Goal: Communication & Community: Ask a question

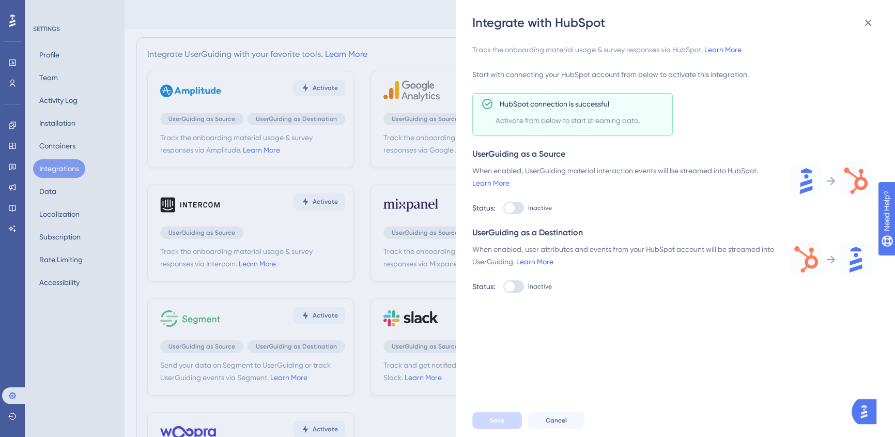
click at [871, 406] on img "Open AI Assistant Launcher" at bounding box center [863, 411] width 19 height 19
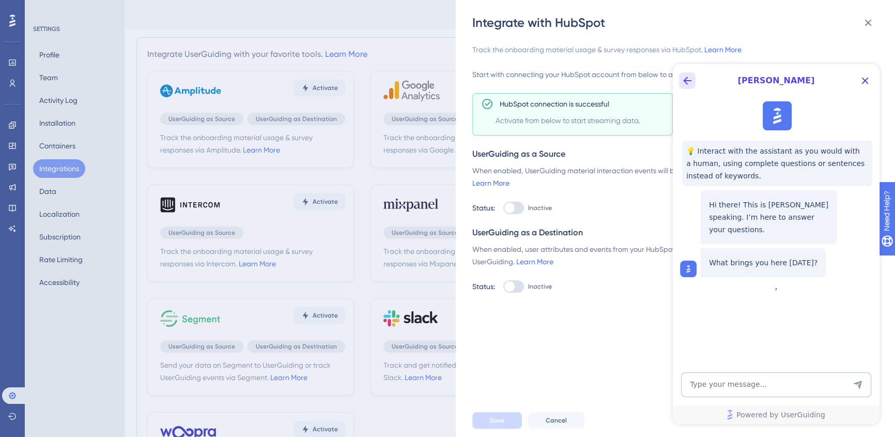
click at [689, 80] on icon "Back Button" at bounding box center [687, 80] width 12 height 12
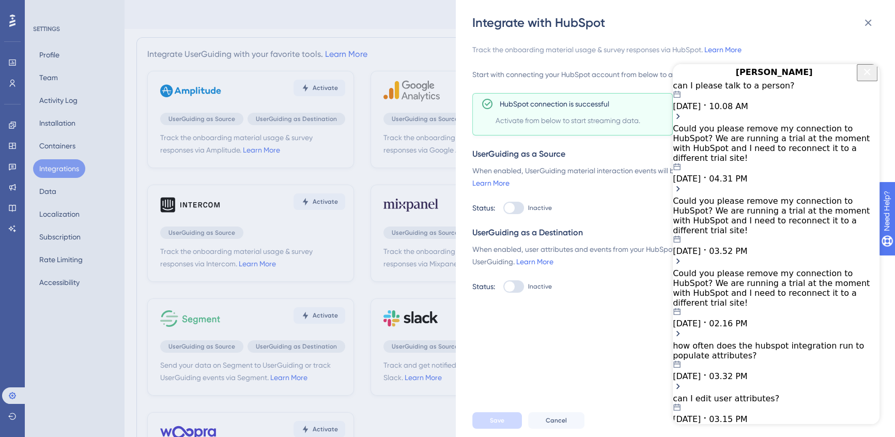
click at [701, 111] on span "09.24.2025" at bounding box center [687, 106] width 28 height 10
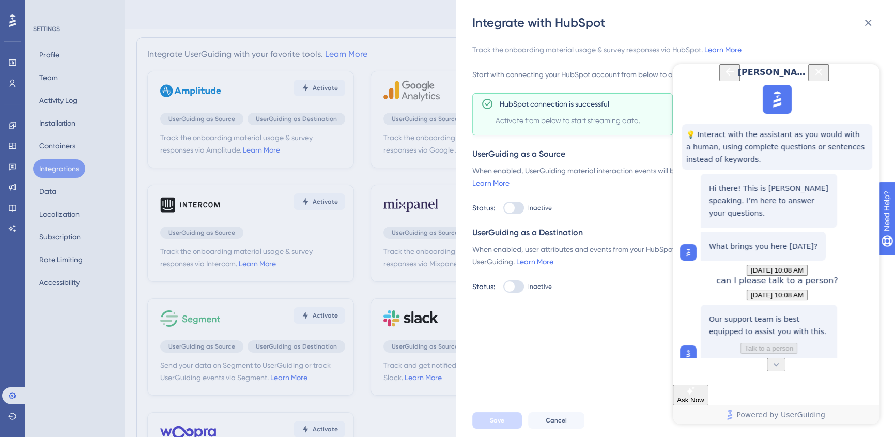
scroll to position [89, 0]
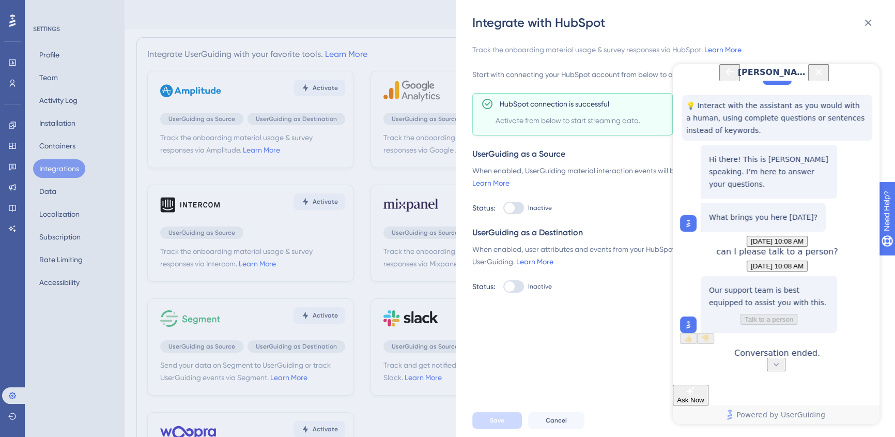
click at [723, 78] on icon "Back Button" at bounding box center [729, 72] width 12 height 12
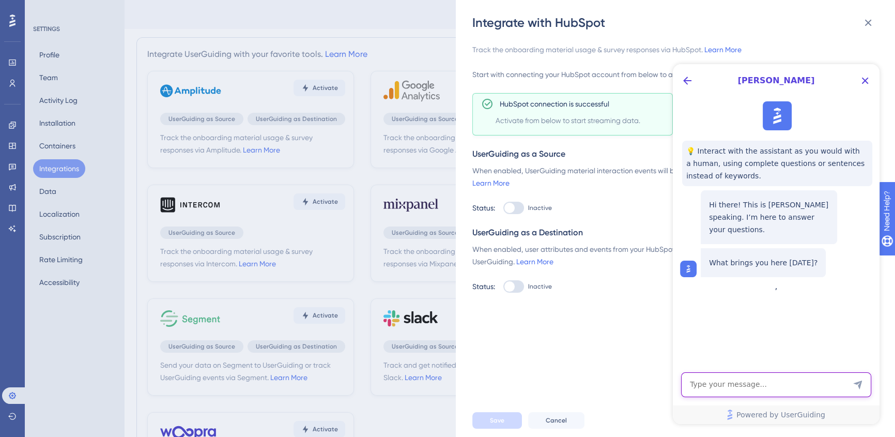
click at [763, 381] on textarea "AI Assistant Text Input" at bounding box center [776, 384] width 190 height 25
type textarea "can I talk to a person?"
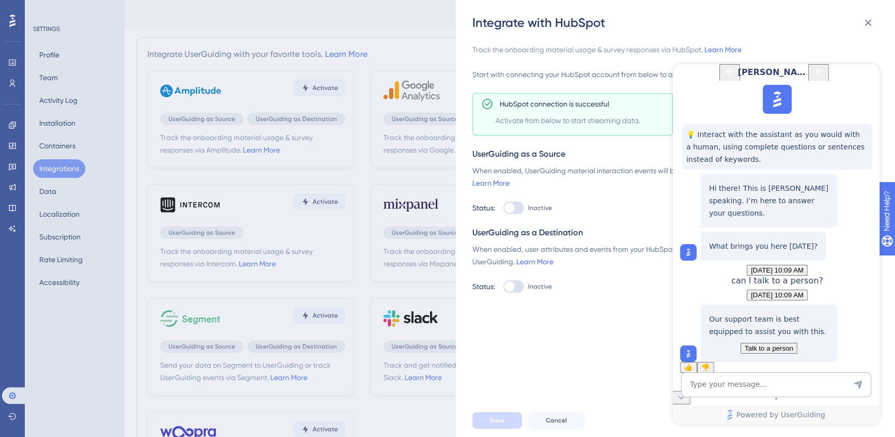
scroll to position [79, 0]
click at [751, 344] on span "Talk to a person" at bounding box center [768, 348] width 49 height 8
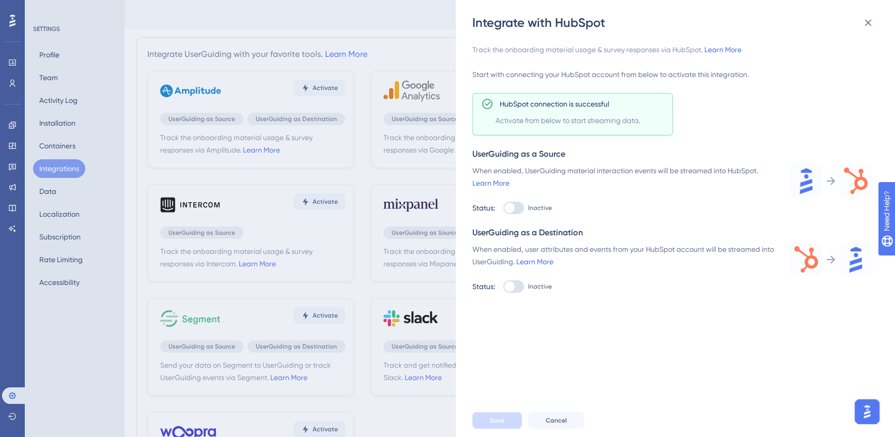
scroll to position [0, 0]
click at [867, 414] on img "Open AI Assistant Launcher" at bounding box center [867, 411] width 19 height 19
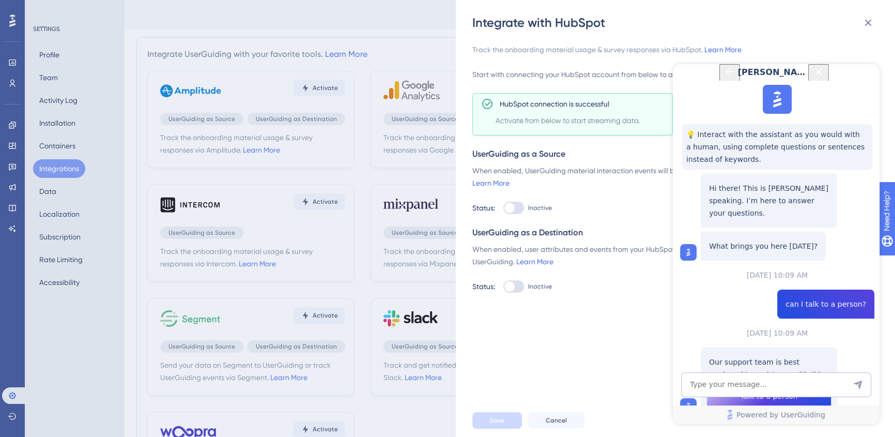
scroll to position [79, 0]
click at [780, 390] on span "Talk to a person" at bounding box center [768, 396] width 57 height 12
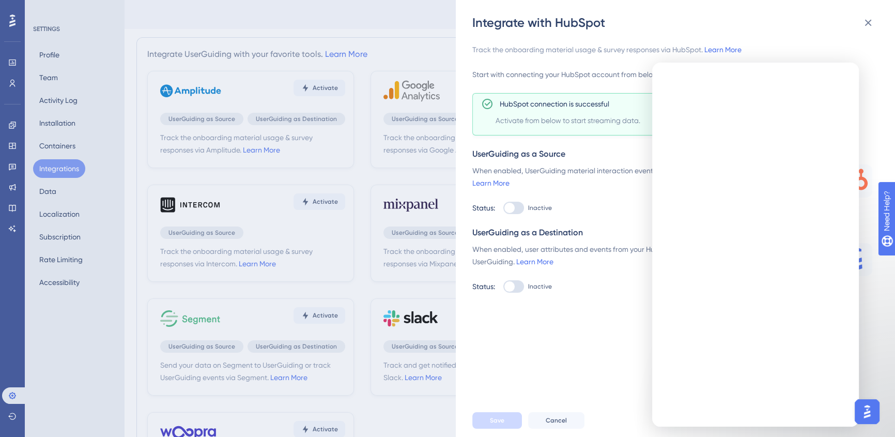
scroll to position [0, 0]
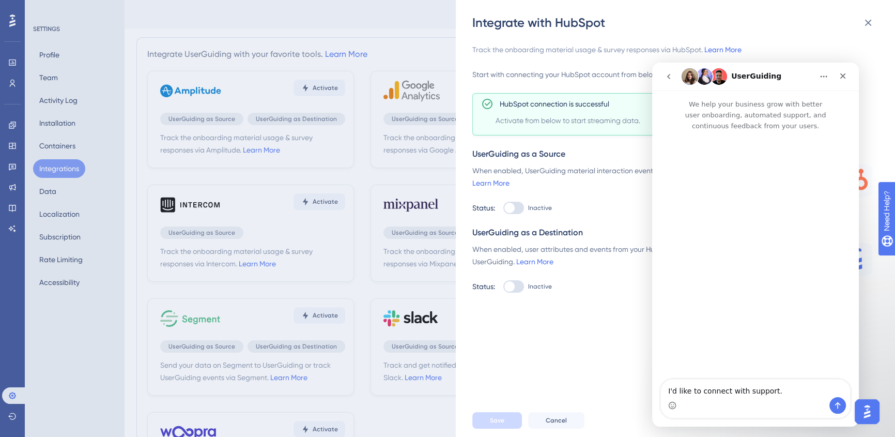
click at [670, 74] on icon "go back" at bounding box center [668, 76] width 8 height 8
click at [667, 74] on icon "go back" at bounding box center [668, 76] width 8 height 8
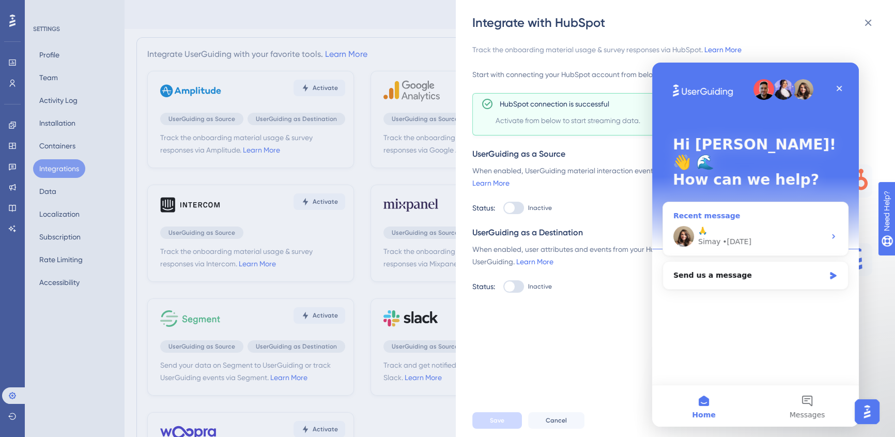
click at [748, 225] on div "🙏" at bounding box center [761, 230] width 127 height 11
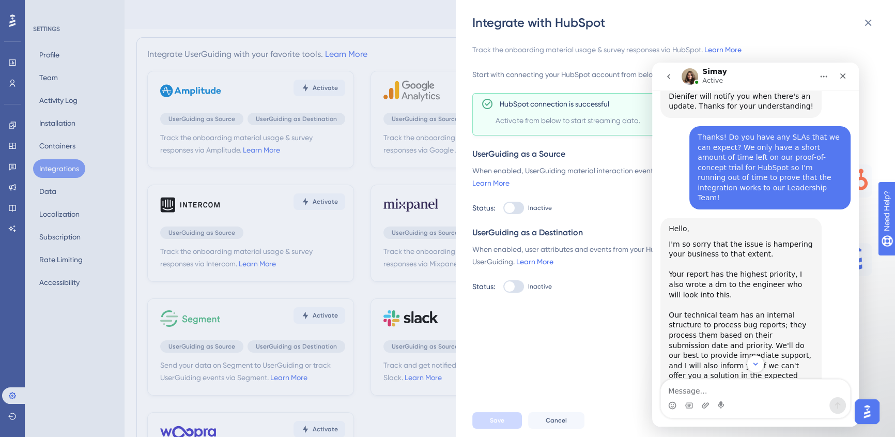
scroll to position [3967, 0]
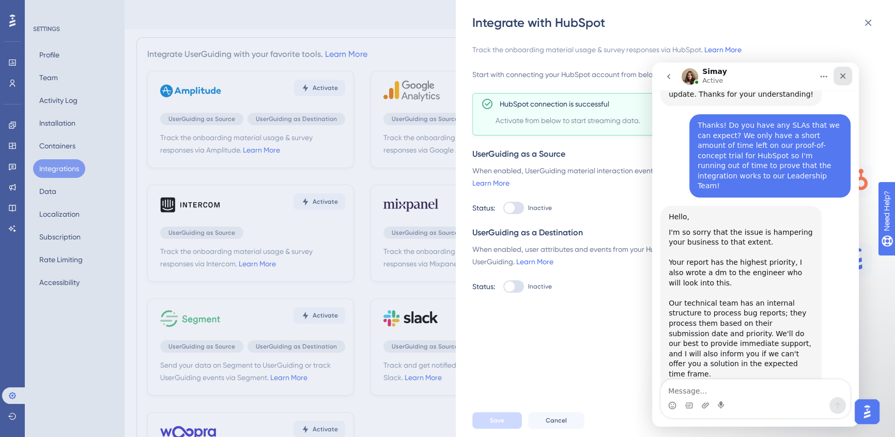
click at [842, 82] on div "Close" at bounding box center [842, 76] width 19 height 19
